Goal: Transaction & Acquisition: Download file/media

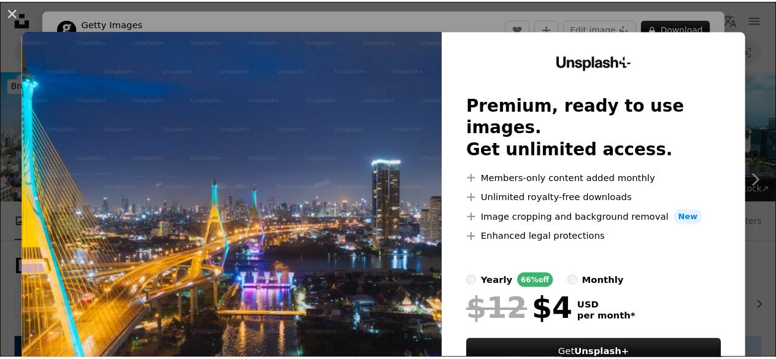
scroll to position [165, 0]
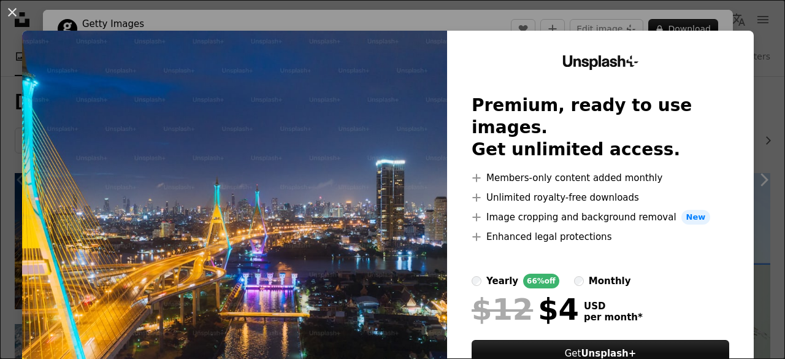
click at [757, 34] on div "An X shape Unsplash+ Premium, ready to use images. Get unlimited access. A plus…" at bounding box center [392, 179] width 785 height 359
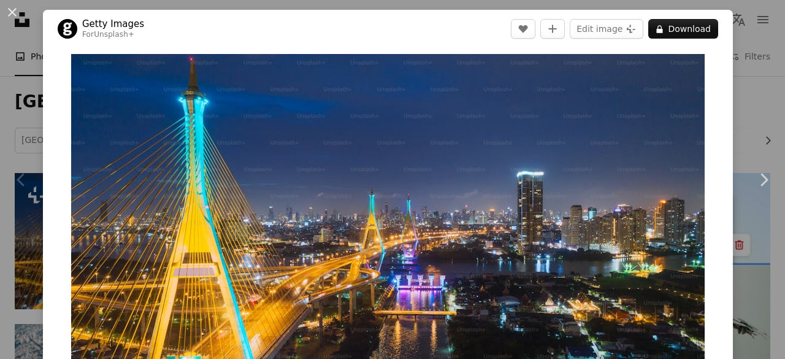
click at [751, 38] on div "An X shape Chevron left Chevron right Getty Images For Unsplash+ A heart A plus…" at bounding box center [392, 179] width 785 height 359
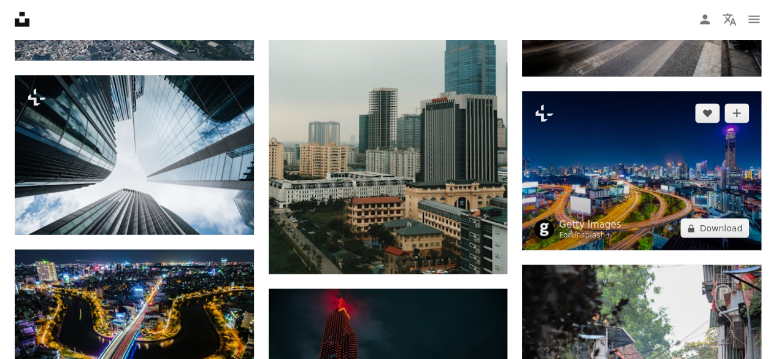
scroll to position [1208, 0]
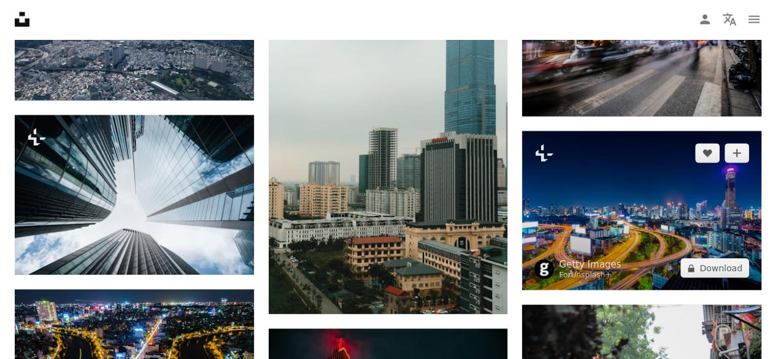
click at [581, 185] on img at bounding box center [641, 210] width 239 height 159
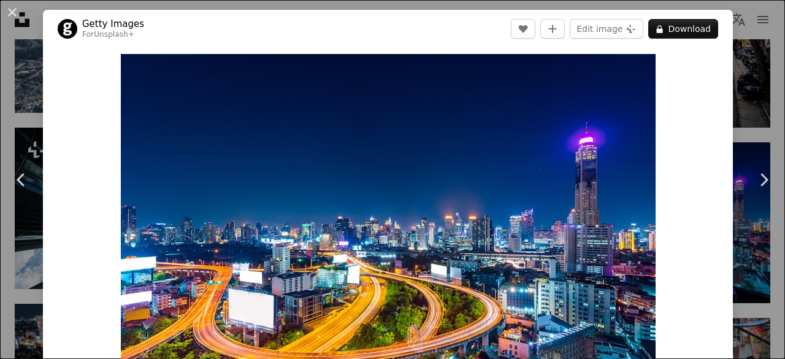
click at [748, 50] on div "An X shape Chevron left Chevron right Getty Images For Unsplash+ A heart A plus…" at bounding box center [392, 179] width 785 height 359
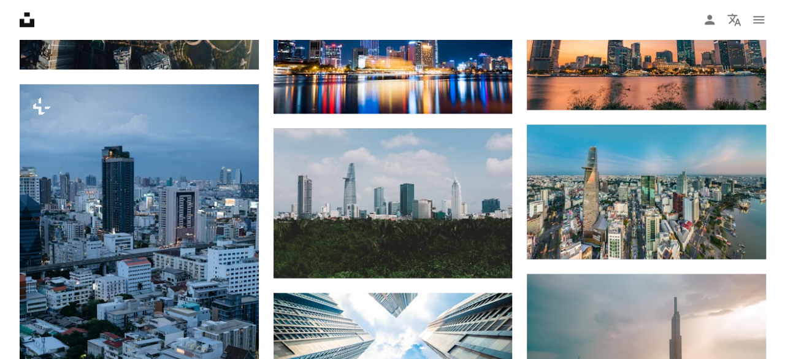
scroll to position [594, 0]
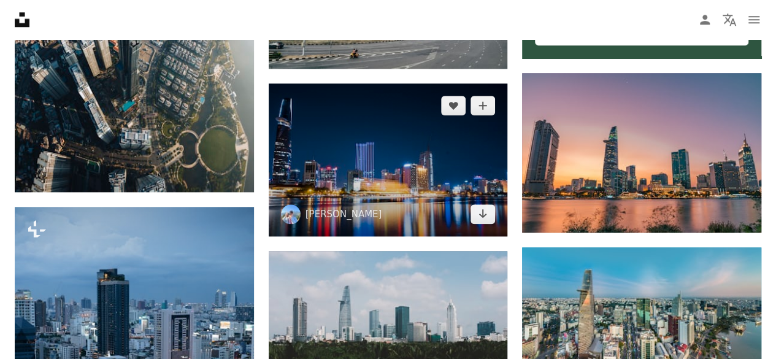
click at [399, 136] on img at bounding box center [388, 159] width 239 height 153
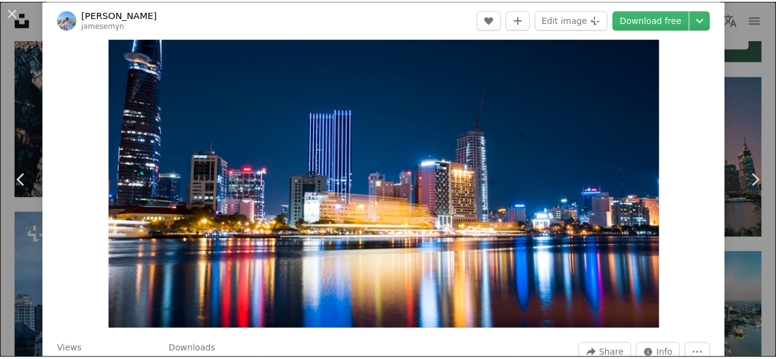
scroll to position [61, 0]
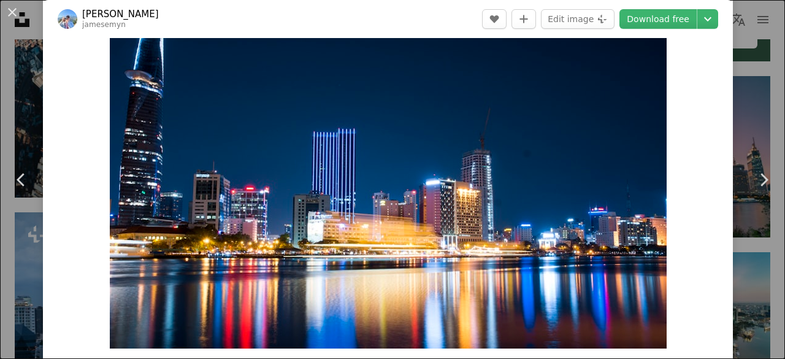
click at [653, 3] on header "[PERSON_NAME] A heart A plus sign Edit image Plus sign for Unsplash+ Download f…" at bounding box center [388, 19] width 690 height 38
click at [653, 20] on link "Download free" at bounding box center [658, 19] width 77 height 20
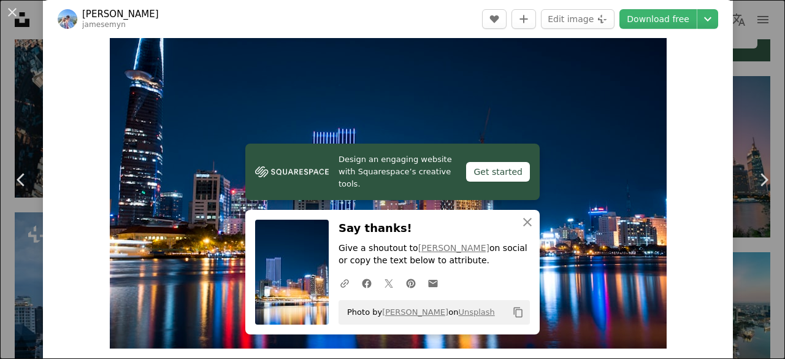
click at [747, 44] on div "An X shape Chevron left Chevron right Design an engaging website with Squarespa…" at bounding box center [392, 179] width 785 height 359
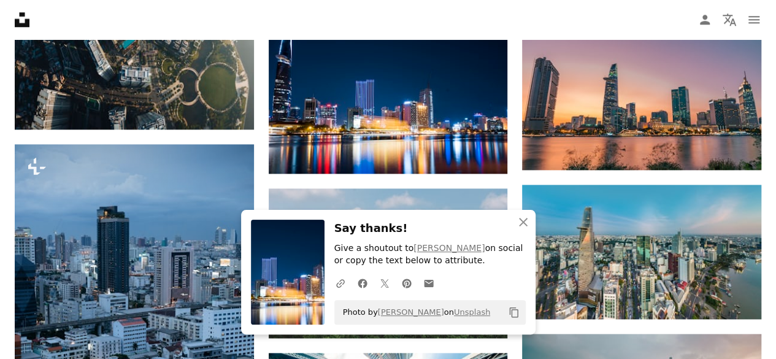
scroll to position [717, 0]
